Goal: Task Accomplishment & Management: Complete application form

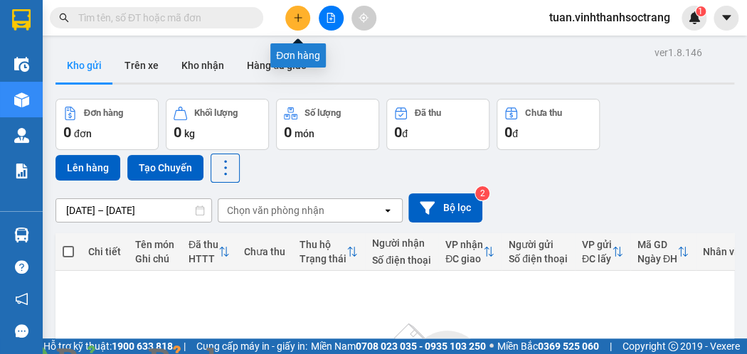
click at [301, 13] on icon "plus" at bounding box center [298, 18] width 10 height 10
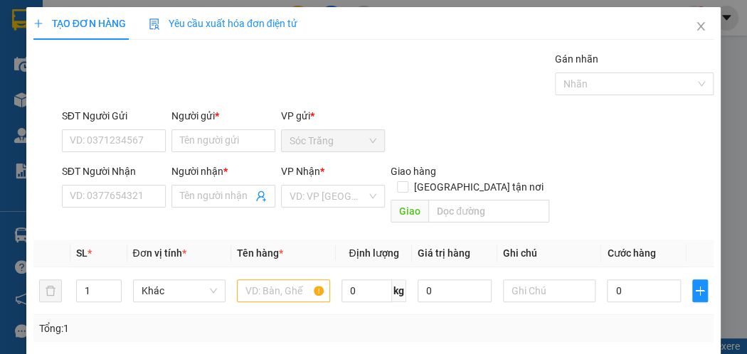
drag, startPoint x: 211, startPoint y: 146, endPoint x: 197, endPoint y: 102, distance: 46.1
click at [213, 146] on input "Người gửi *" at bounding box center [223, 140] width 104 height 23
type input "TÂN THÀNH"
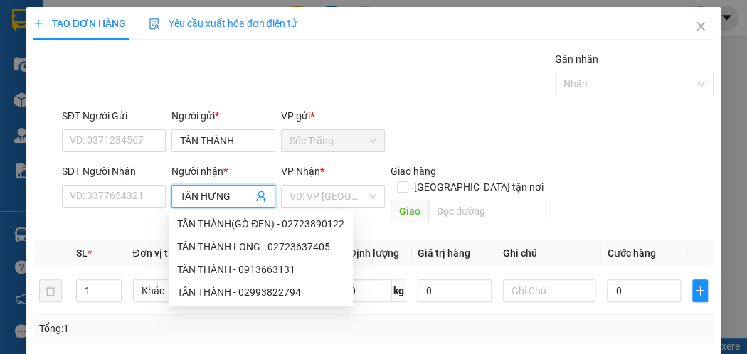
type input "TÂN HƯNG"
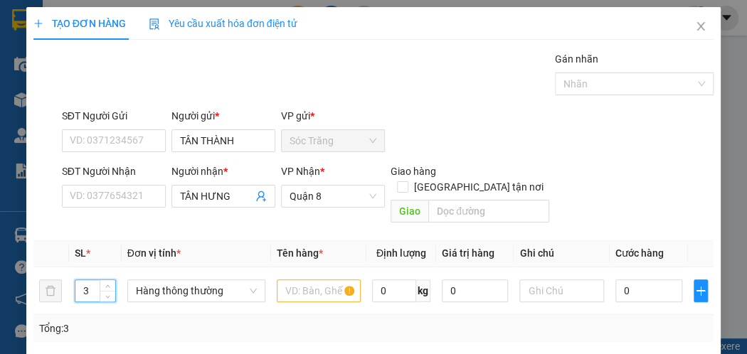
type input "3"
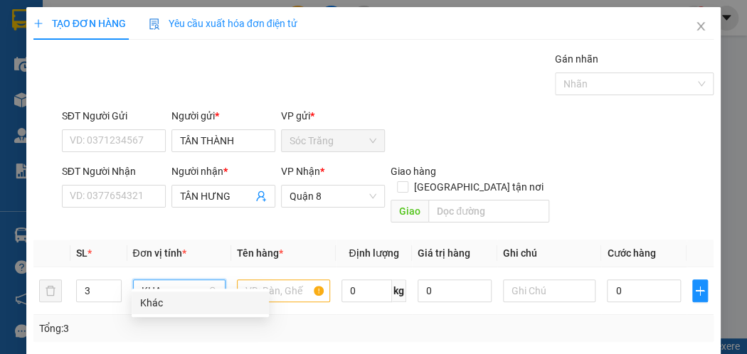
type input "KHAC"
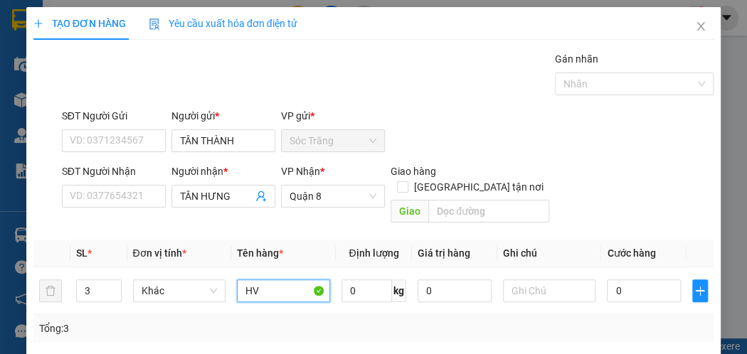
type input "HV"
type input "75"
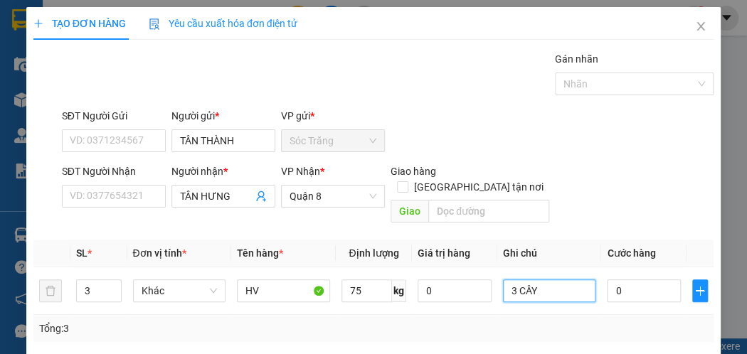
type input "3 CÂY"
type input "9"
type input "90"
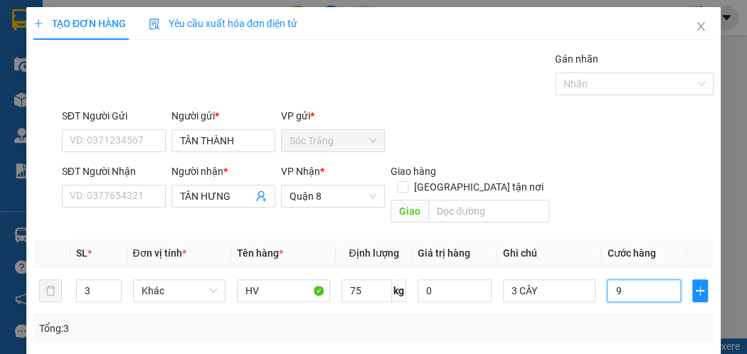
type input "90"
type input "900"
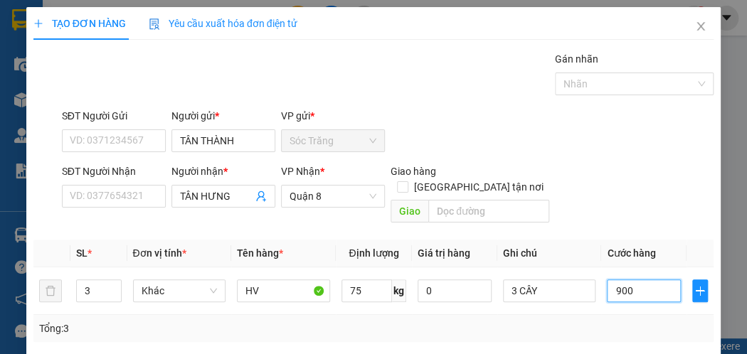
type input "9.000"
type input "90.000"
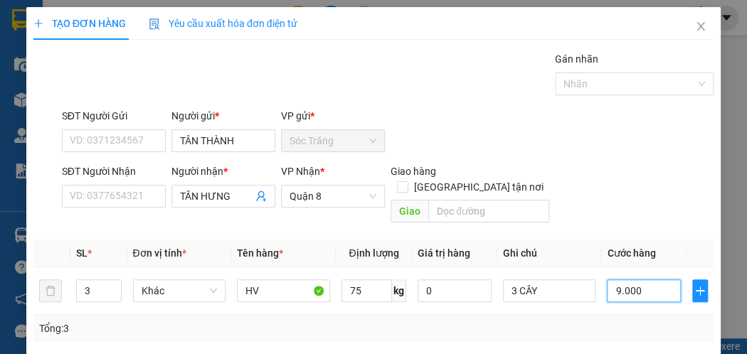
type input "90.000"
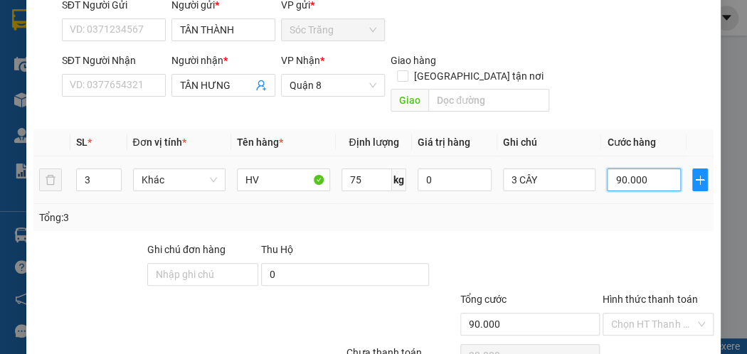
scroll to position [171, 0]
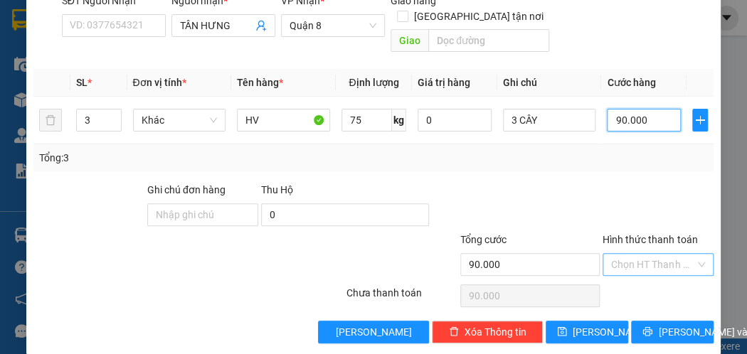
type input "90.000"
click at [659, 254] on input "Hình thức thanh toán" at bounding box center [653, 264] width 84 height 21
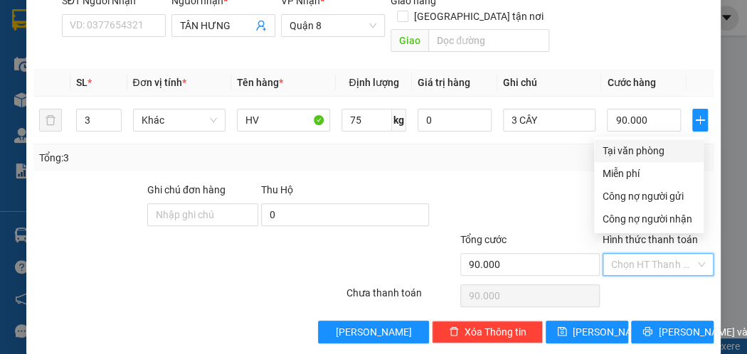
click at [657, 147] on div "Tại văn phòng" at bounding box center [648, 151] width 92 height 16
type input "0"
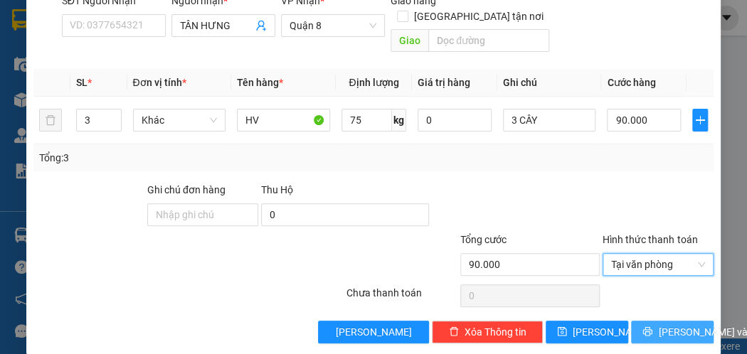
click at [663, 324] on span "[PERSON_NAME] và In" at bounding box center [708, 332] width 100 height 16
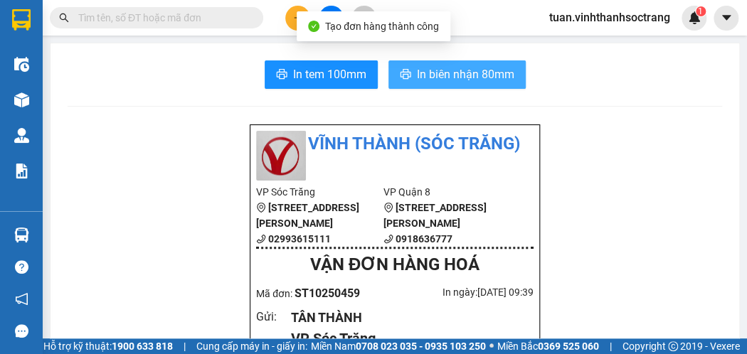
click at [432, 70] on span "In biên nhận 80mm" at bounding box center [465, 74] width 97 height 18
click at [487, 68] on span "In biên nhận 80mm" at bounding box center [465, 74] width 97 height 18
